Goal: Navigation & Orientation: Find specific page/section

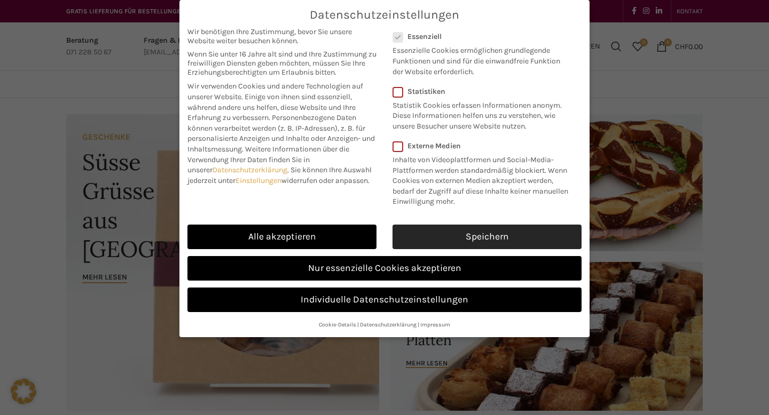
click at [493, 234] on link "Speichern" at bounding box center [486, 237] width 189 height 25
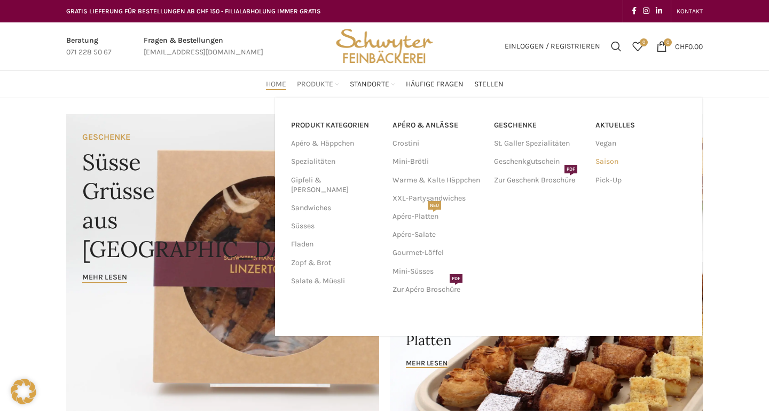
click at [614, 163] on link "Saison" at bounding box center [640, 162] width 91 height 18
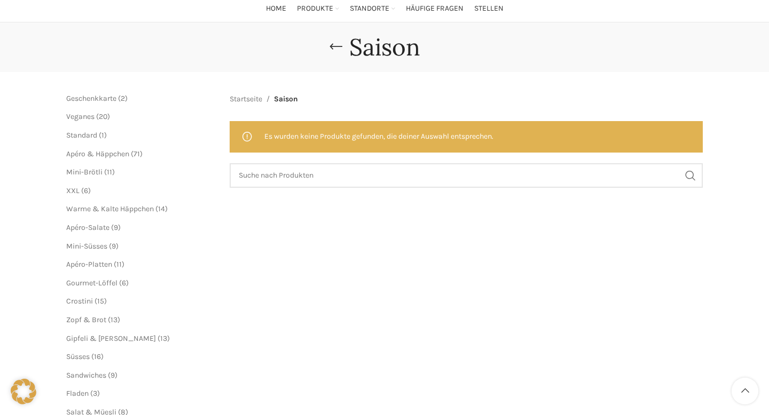
scroll to position [74, 0]
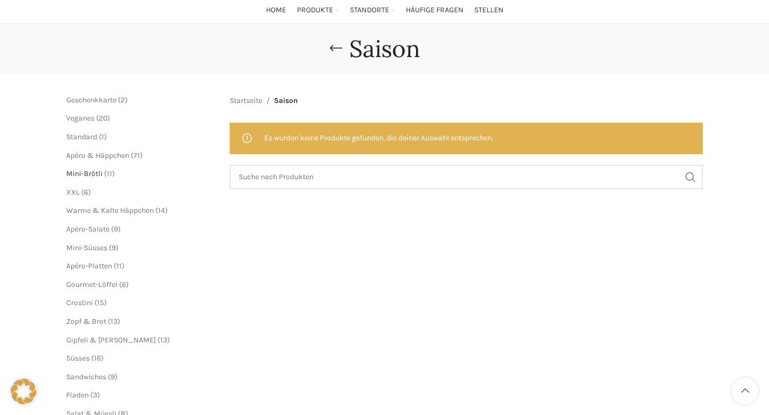
click at [95, 171] on span "Mini-Brötli" at bounding box center [84, 173] width 36 height 9
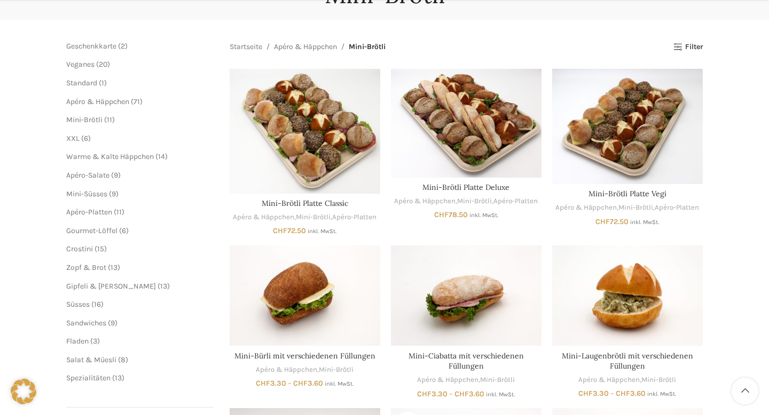
scroll to position [129, 0]
click at [102, 287] on span "Gipfeli & [PERSON_NAME]" at bounding box center [111, 285] width 90 height 9
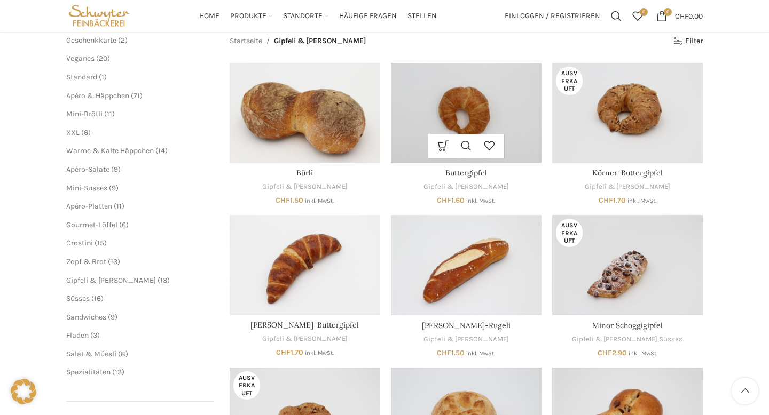
scroll to position [136, 0]
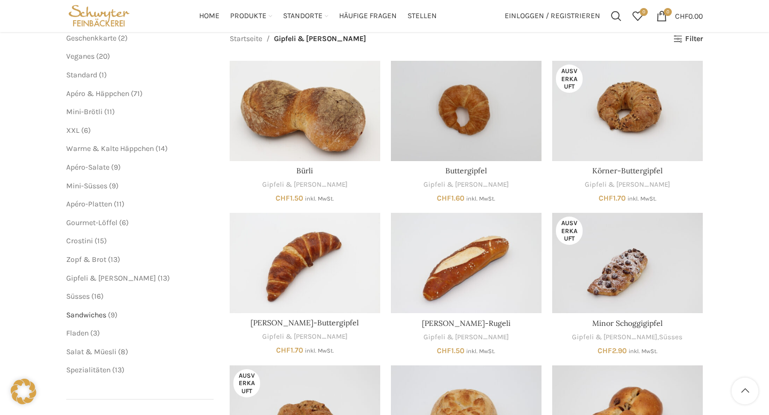
click at [96, 317] on span "Sandwiches" at bounding box center [86, 315] width 40 height 9
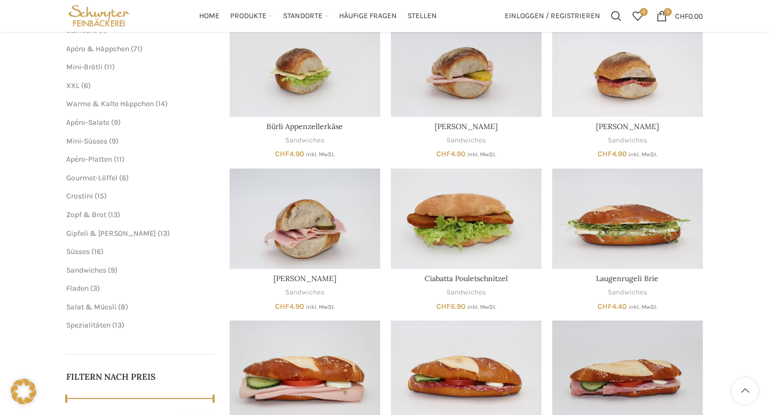
scroll to position [135, 0]
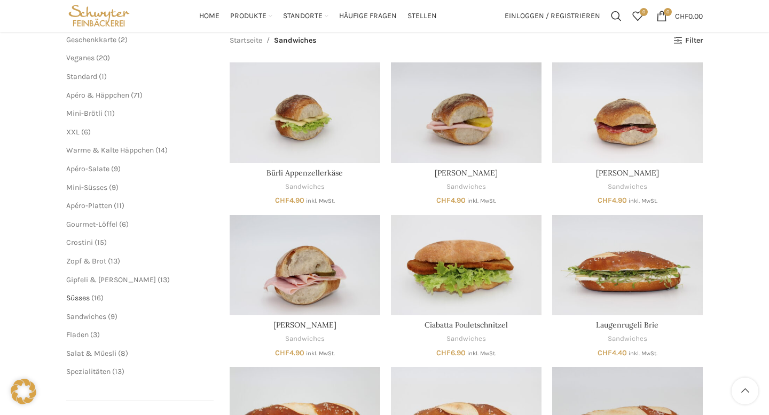
click at [87, 297] on span "Süsses" at bounding box center [77, 298] width 23 height 9
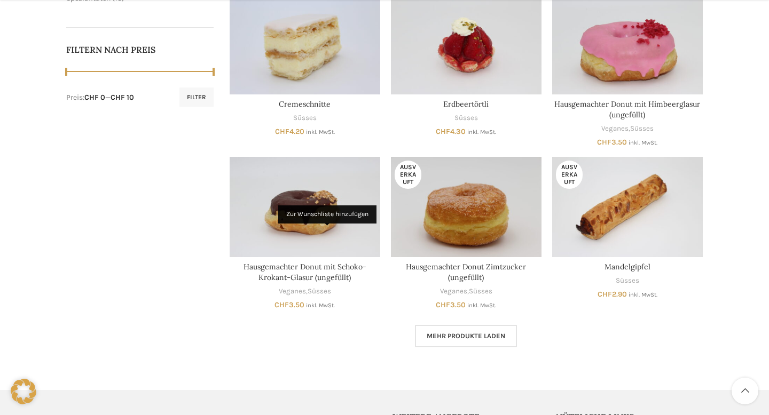
scroll to position [509, 0]
click at [441, 327] on link "Mehr Produkte laden" at bounding box center [466, 336] width 102 height 22
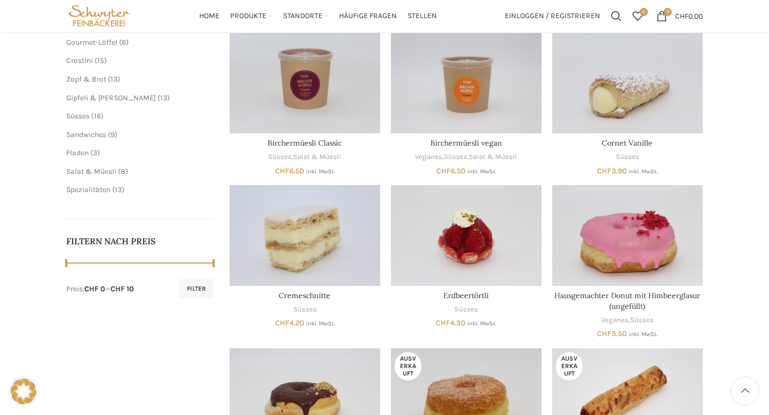
scroll to position [288, 0]
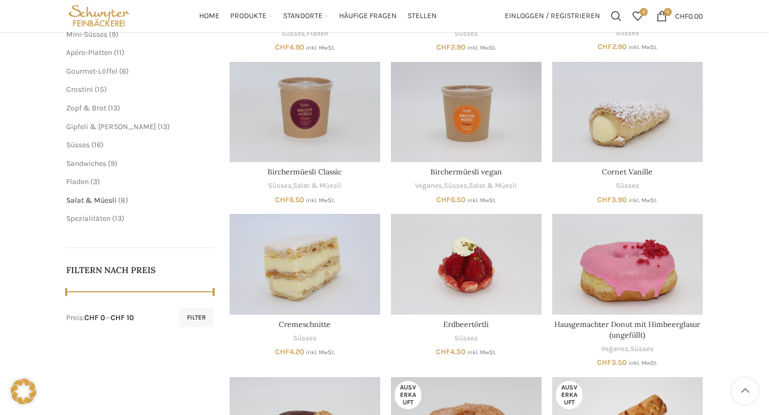
click at [106, 201] on span "Salat & Müesli" at bounding box center [91, 200] width 50 height 9
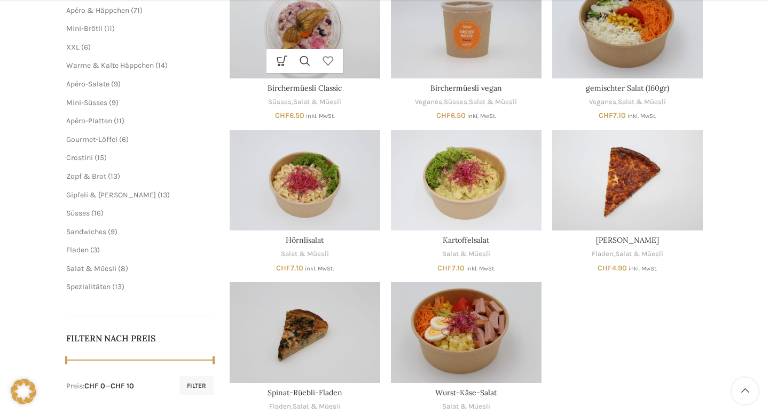
scroll to position [221, 0]
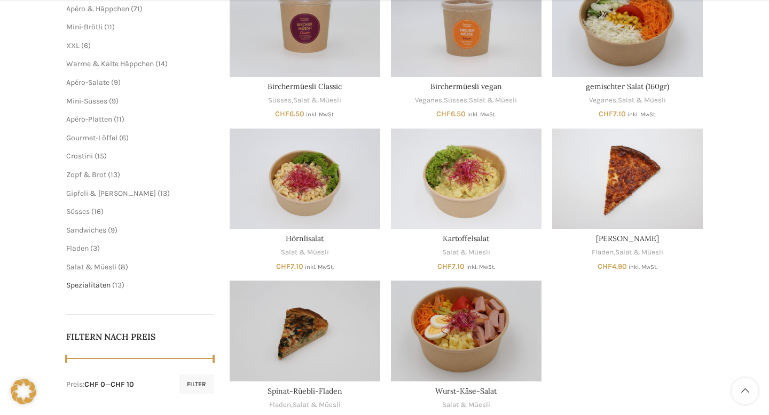
click at [103, 287] on span "Spezialitäten" at bounding box center [88, 285] width 44 height 9
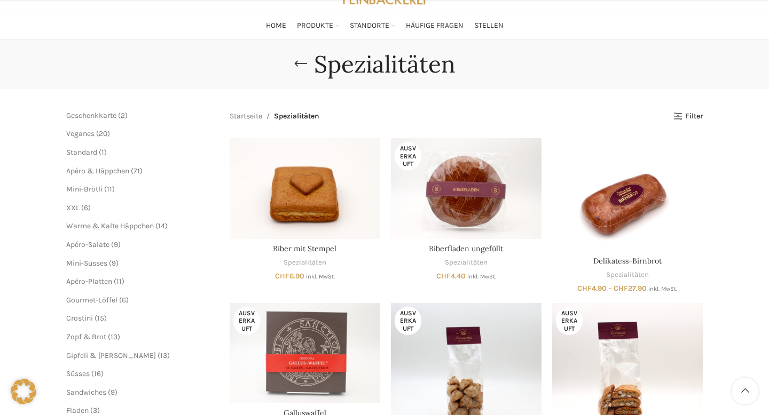
scroll to position [107, 0]
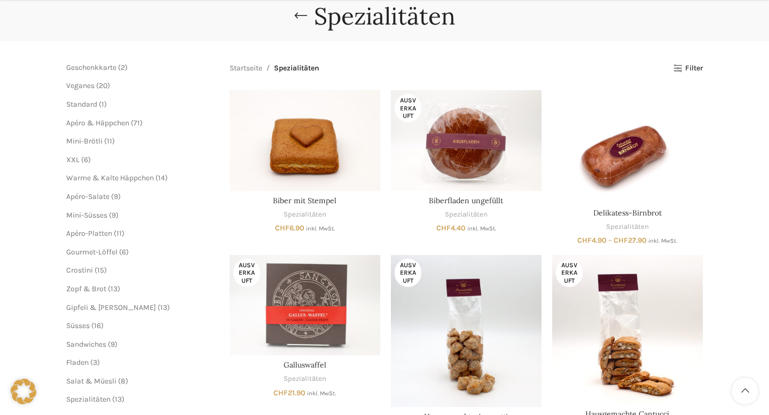
click at [99, 84] on span "20" at bounding box center [103, 85] width 9 height 9
click at [77, 87] on span "Veganes" at bounding box center [80, 85] width 28 height 9
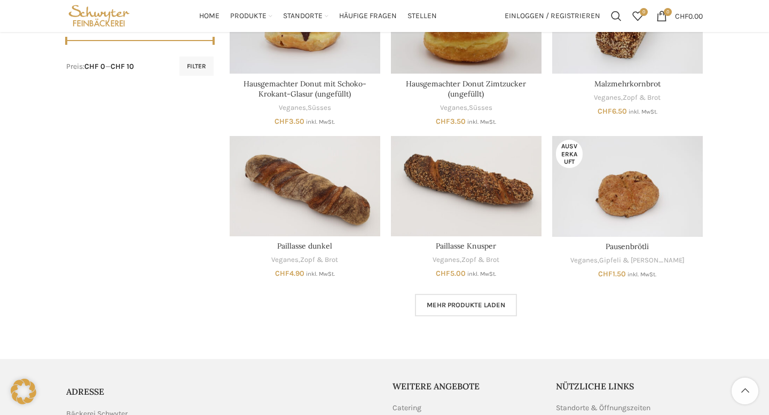
scroll to position [539, 0]
click at [478, 313] on link "Mehr Produkte laden" at bounding box center [466, 306] width 102 height 22
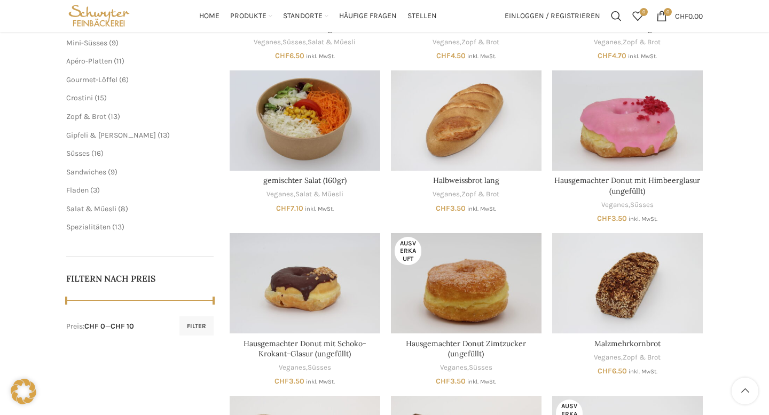
scroll to position [228, 0]
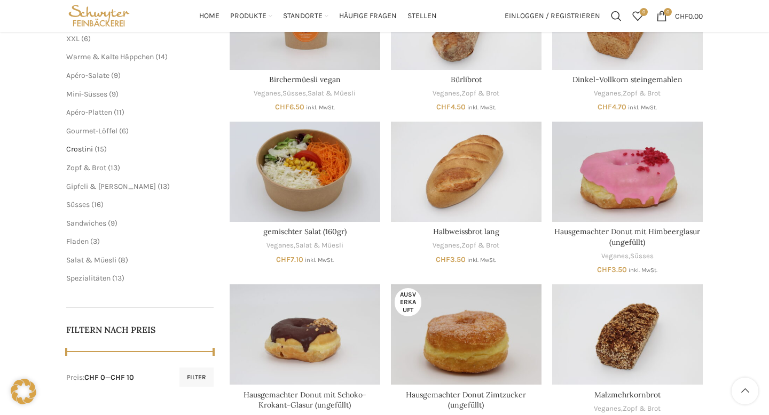
click at [90, 150] on span "Crostini" at bounding box center [79, 149] width 27 height 9
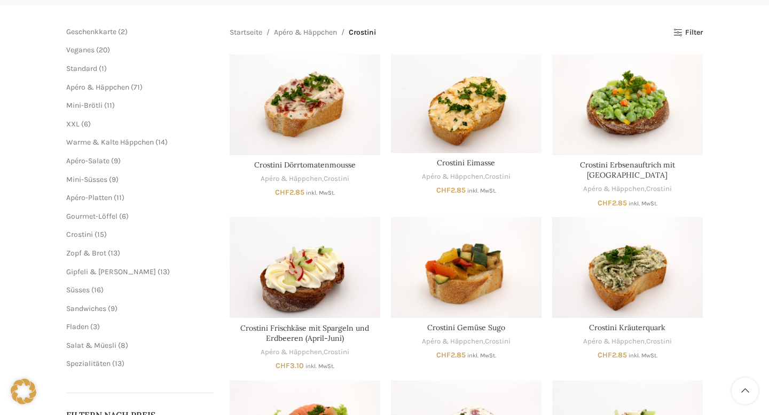
scroll to position [159, 0]
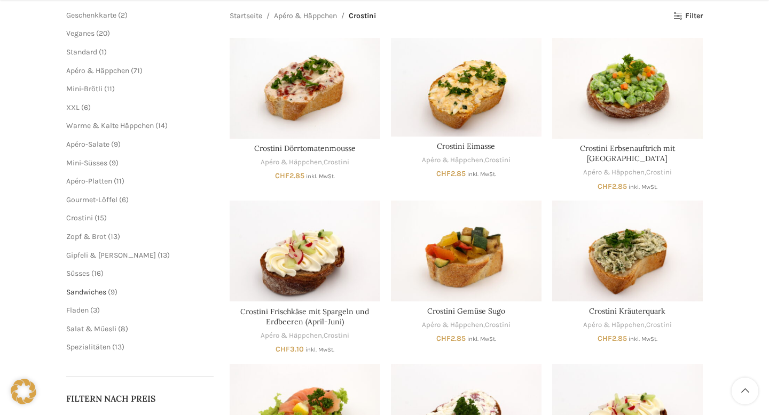
click at [94, 291] on span "Sandwiches" at bounding box center [86, 292] width 40 height 9
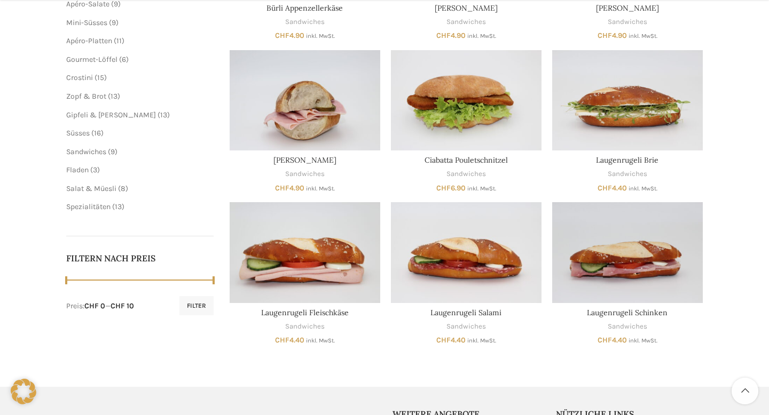
scroll to position [316, 0]
